Goal: Find specific page/section: Find specific page/section

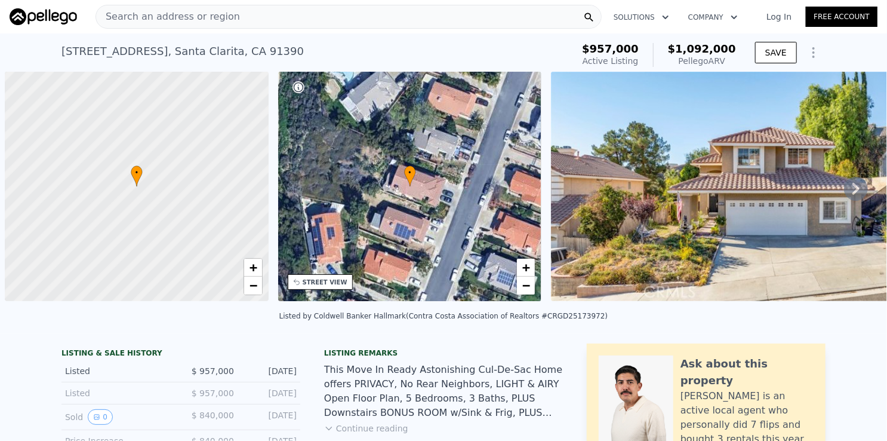
click at [253, 19] on div "Search an address or region" at bounding box center [349, 17] width 506 height 24
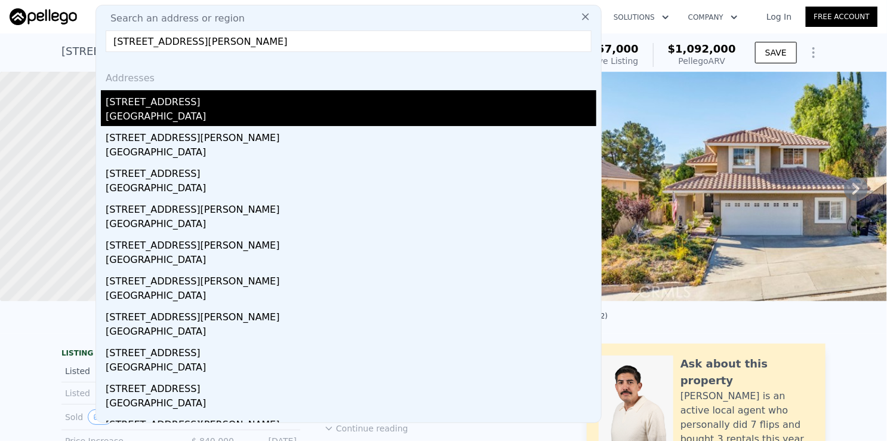
type input "[STREET_ADDRESS][PERSON_NAME]"
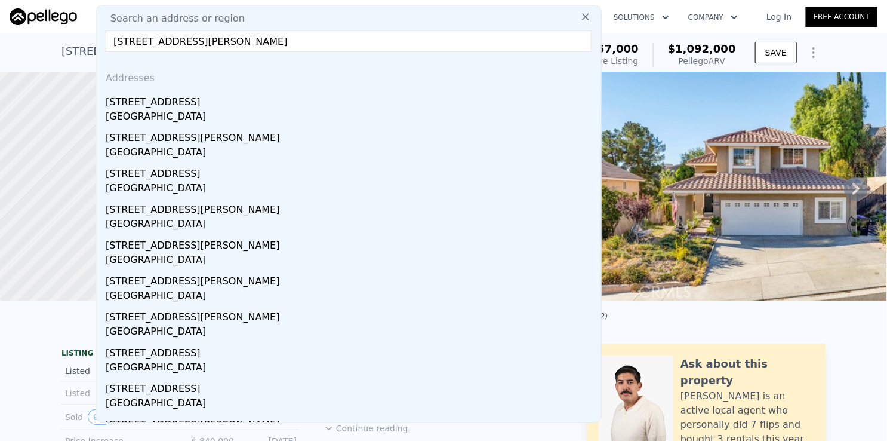
drag, startPoint x: 158, startPoint y: 109, endPoint x: 323, endPoint y: 139, distance: 168.2
click at [158, 108] on div "[STREET_ADDRESS]" at bounding box center [351, 108] width 491 height 36
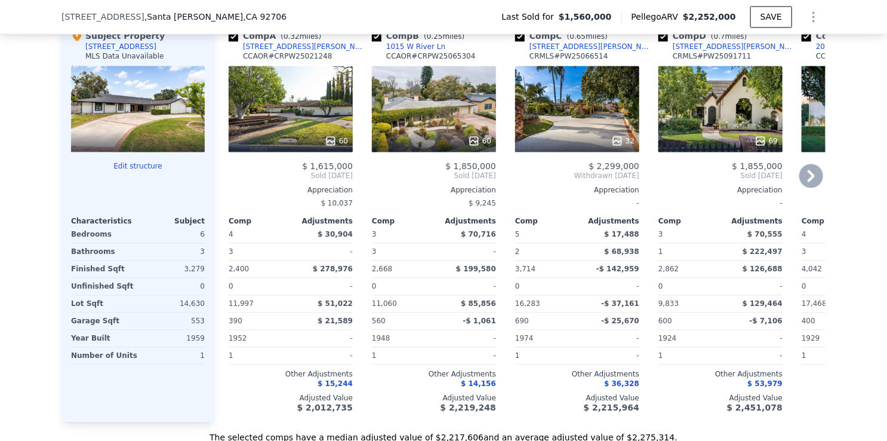
scroll to position [1187, 0]
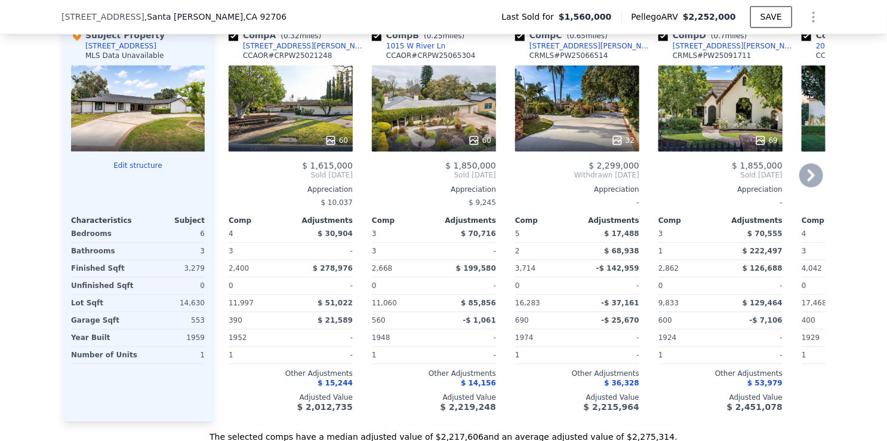
click at [809, 181] on icon at bounding box center [811, 175] width 7 height 12
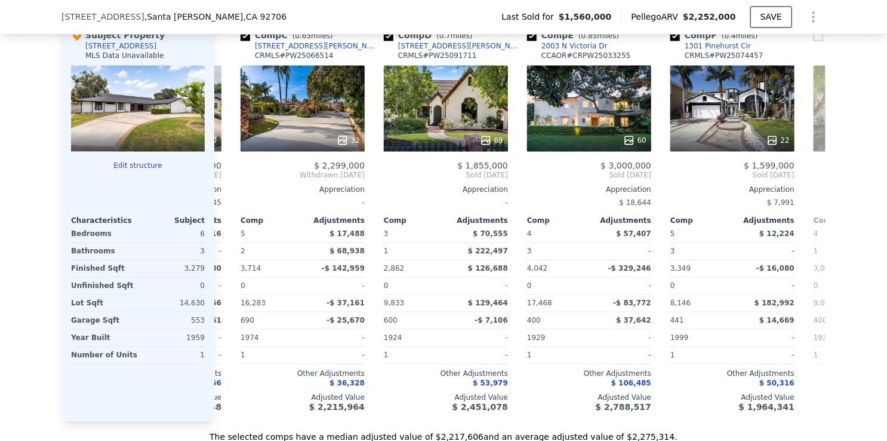
scroll to position [0, 287]
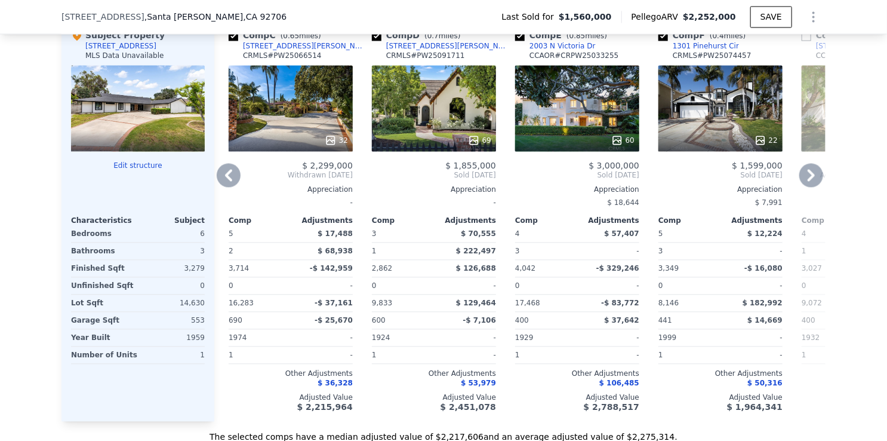
click at [809, 180] on icon at bounding box center [812, 175] width 24 height 24
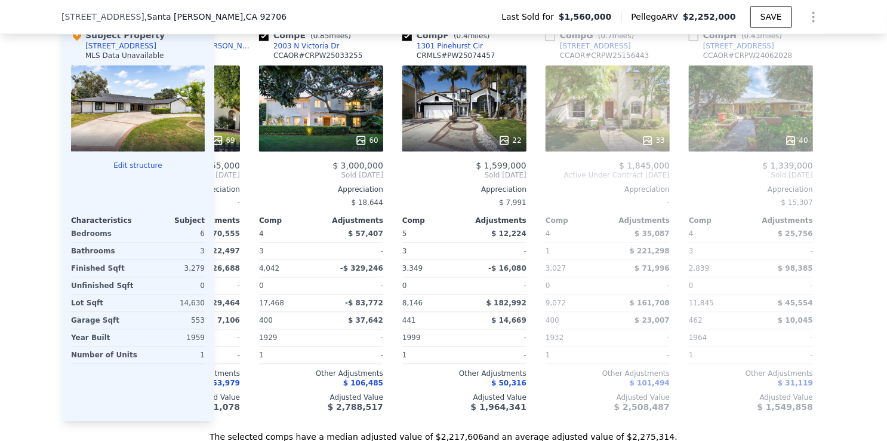
scroll to position [0, 573]
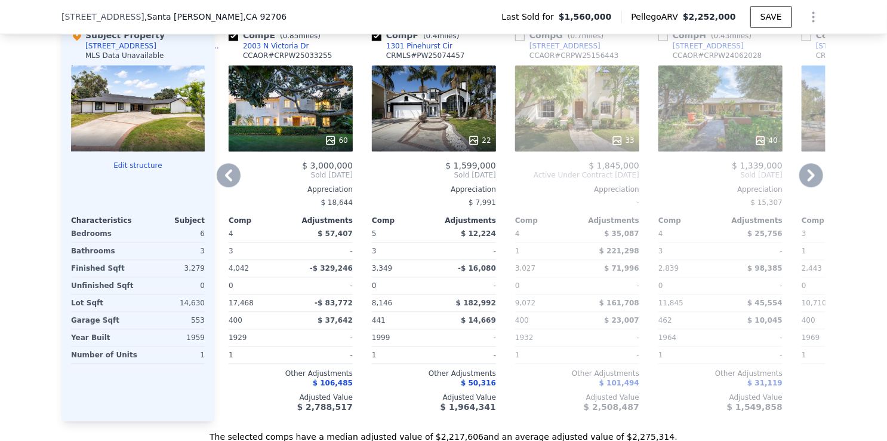
click at [808, 181] on icon at bounding box center [811, 175] width 7 height 12
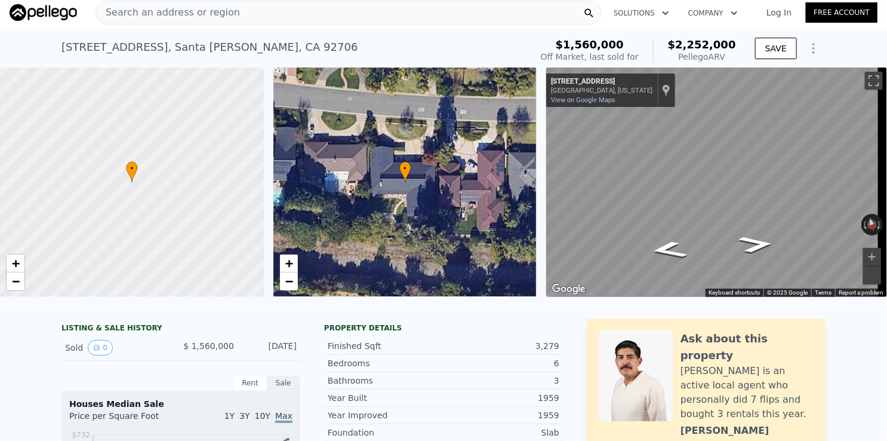
scroll to position [0, 0]
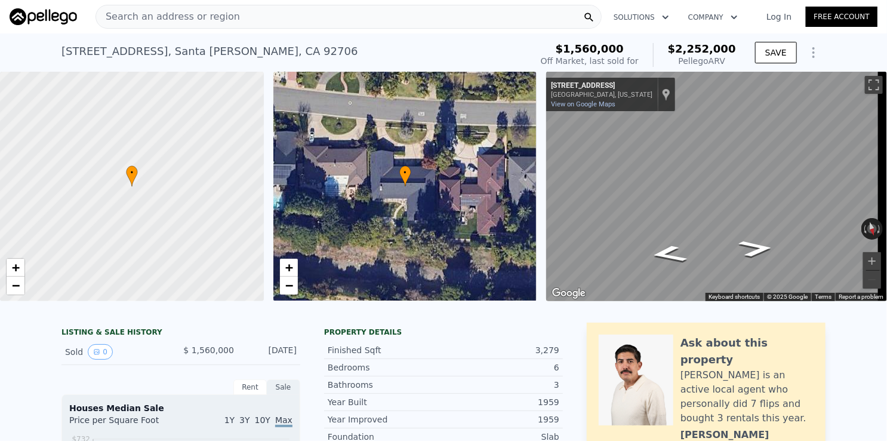
click at [339, 18] on div "Search an address or region" at bounding box center [349, 17] width 506 height 24
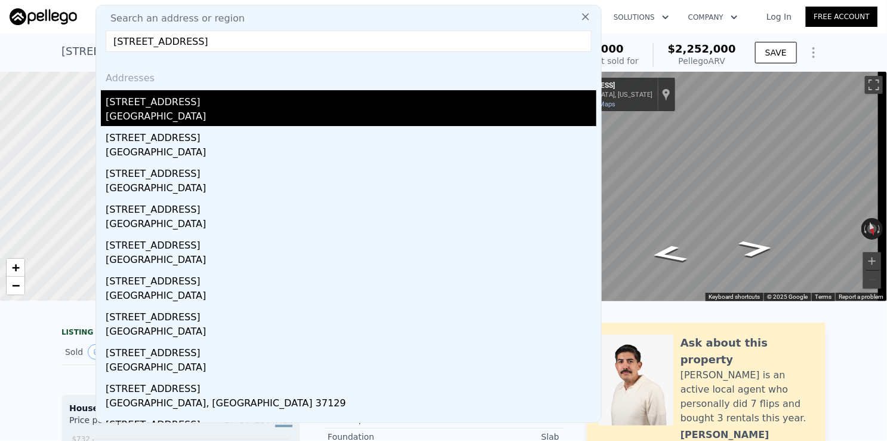
type input "[STREET_ADDRESS]"
click at [172, 107] on div "[STREET_ADDRESS]" at bounding box center [351, 99] width 491 height 19
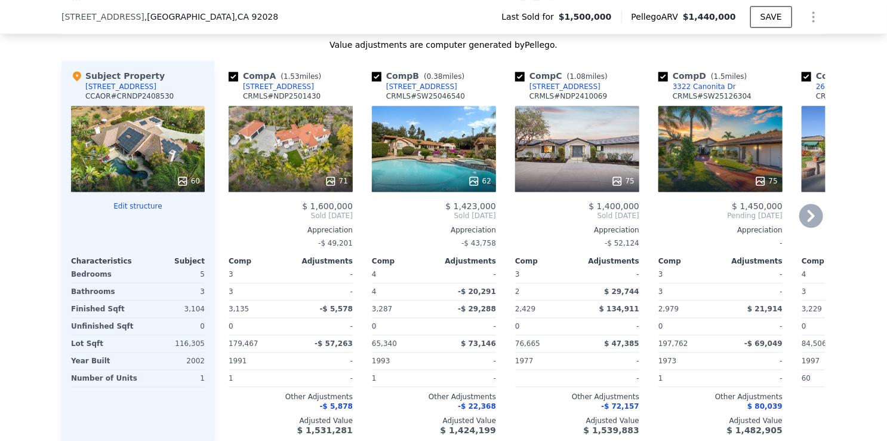
scroll to position [1314, 0]
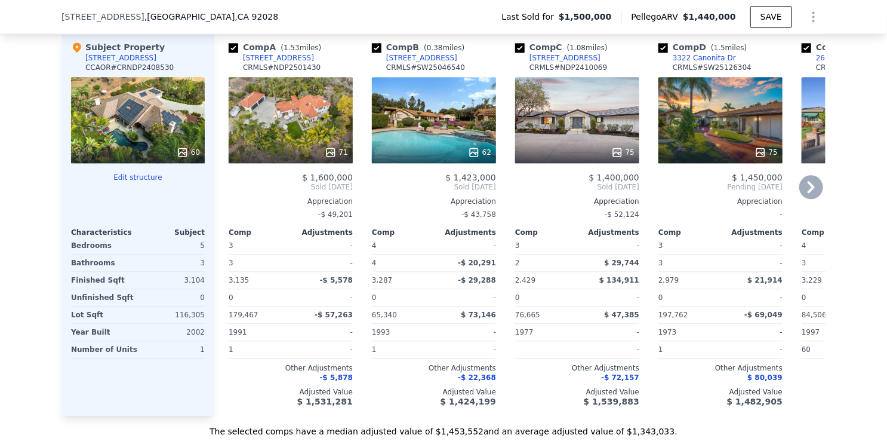
click at [803, 198] on icon at bounding box center [812, 187] width 24 height 24
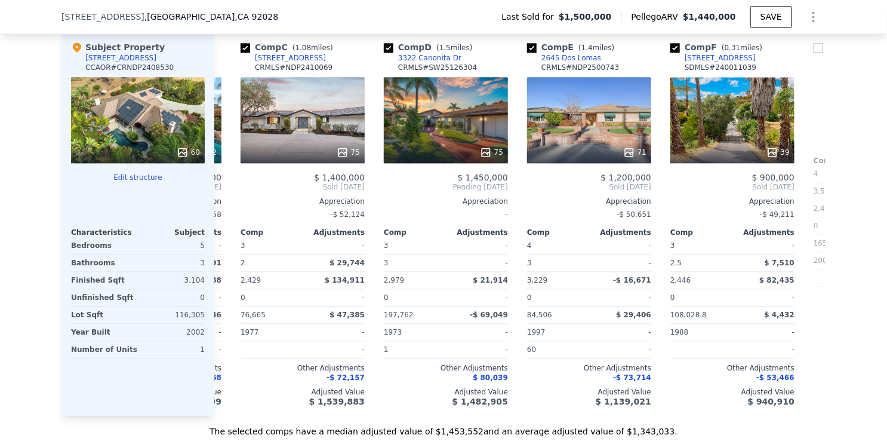
scroll to position [0, 287]
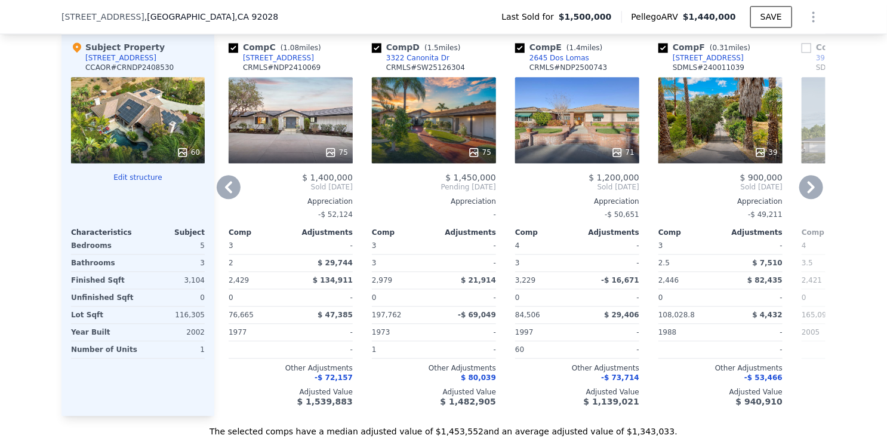
click at [800, 199] on icon at bounding box center [812, 187] width 24 height 24
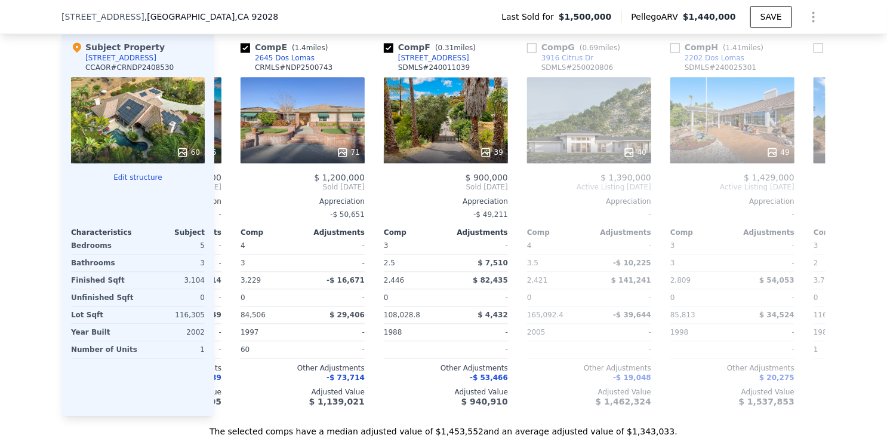
scroll to position [0, 573]
